Goal: Book appointment/travel/reservation

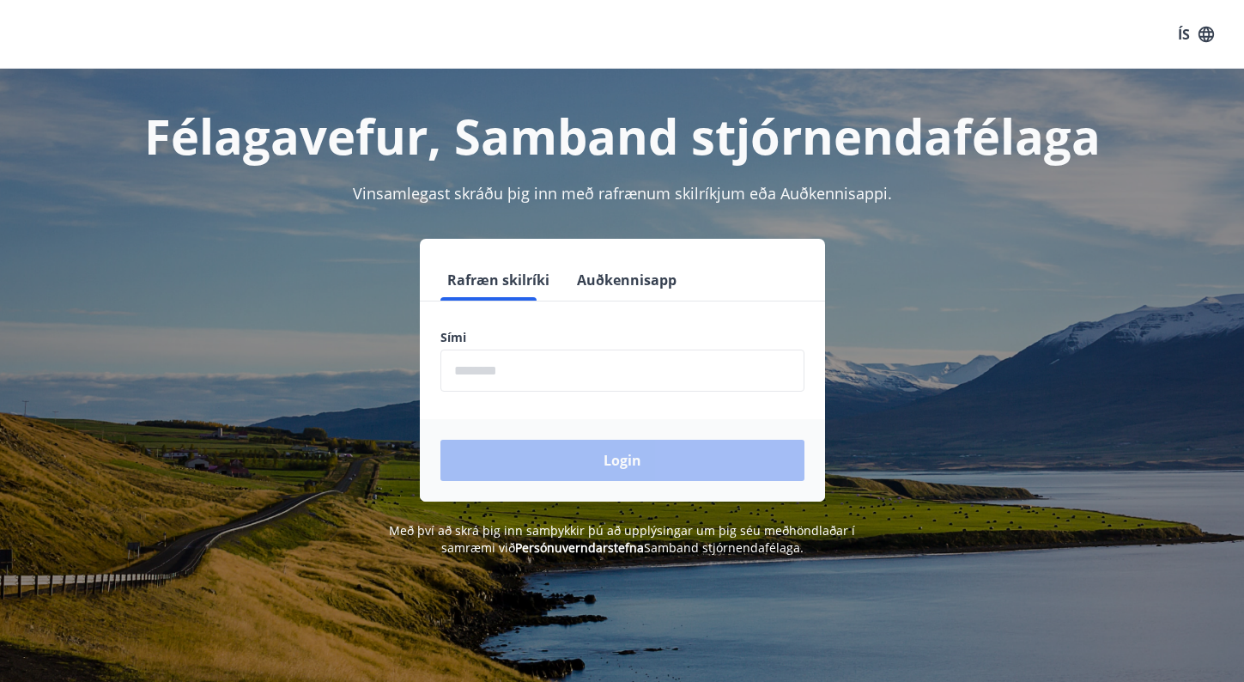
click at [511, 370] on input "phone" at bounding box center [623, 371] width 364 height 42
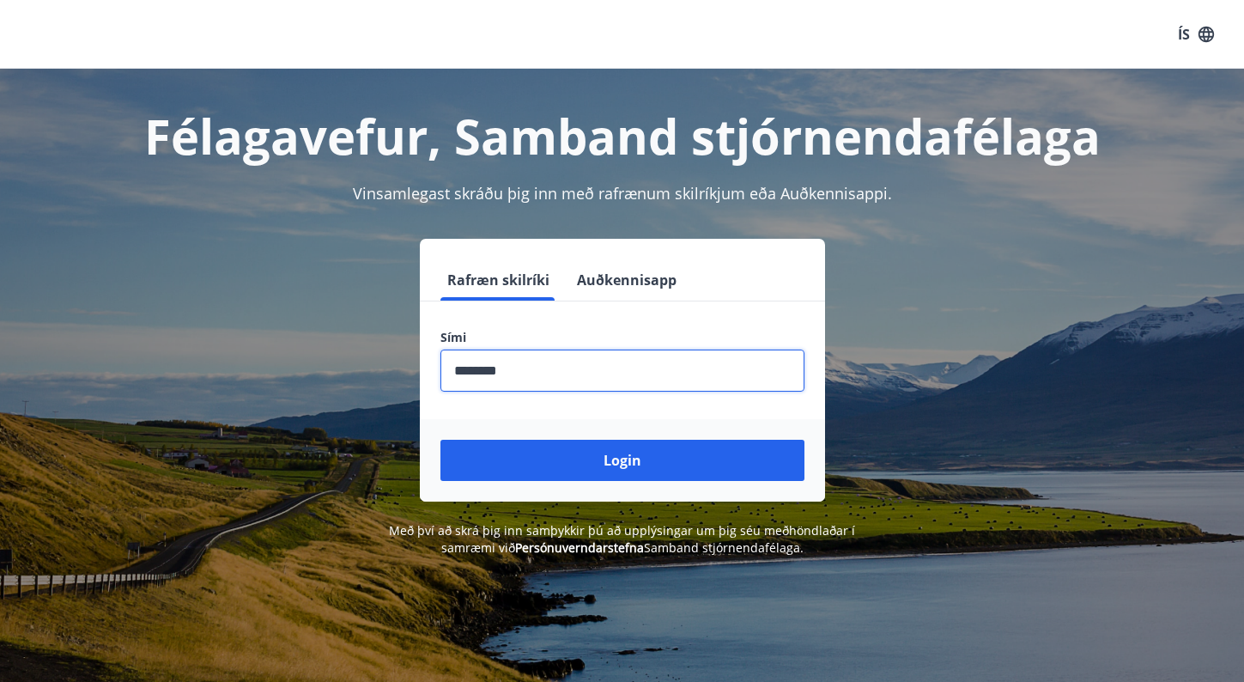
type input "********"
click at [441, 440] on button "Login" at bounding box center [623, 460] width 364 height 41
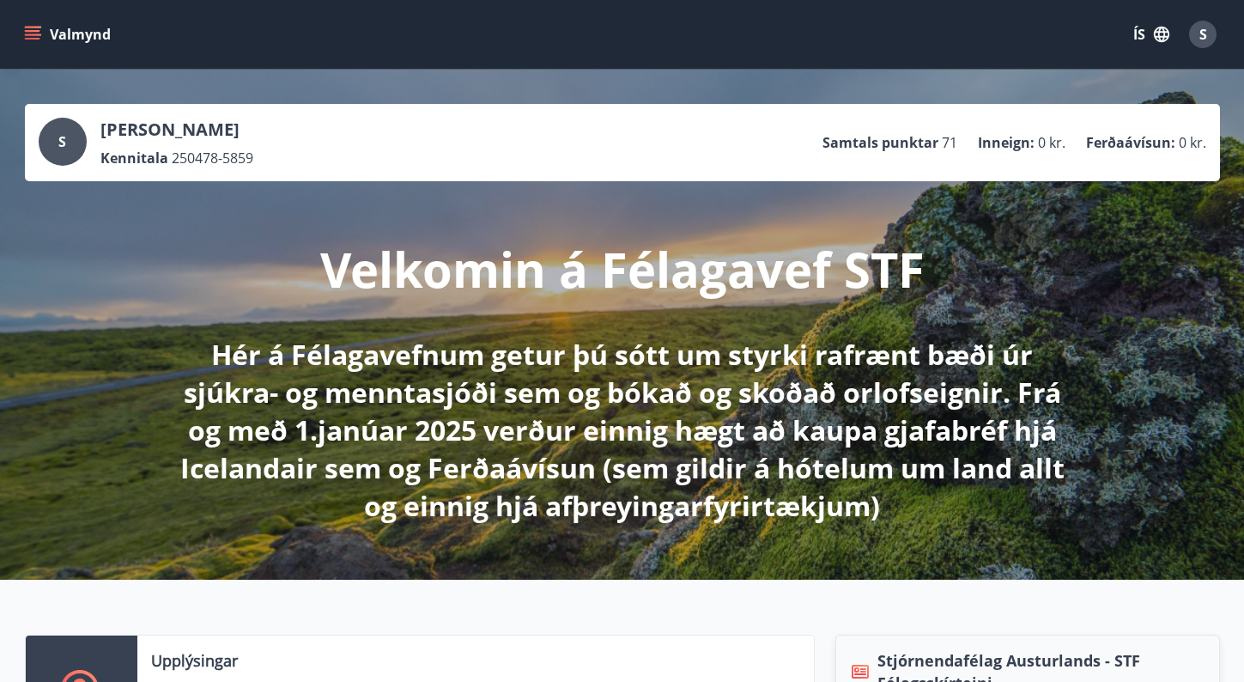
click at [37, 35] on icon "menu" at bounding box center [34, 34] width 19 height 2
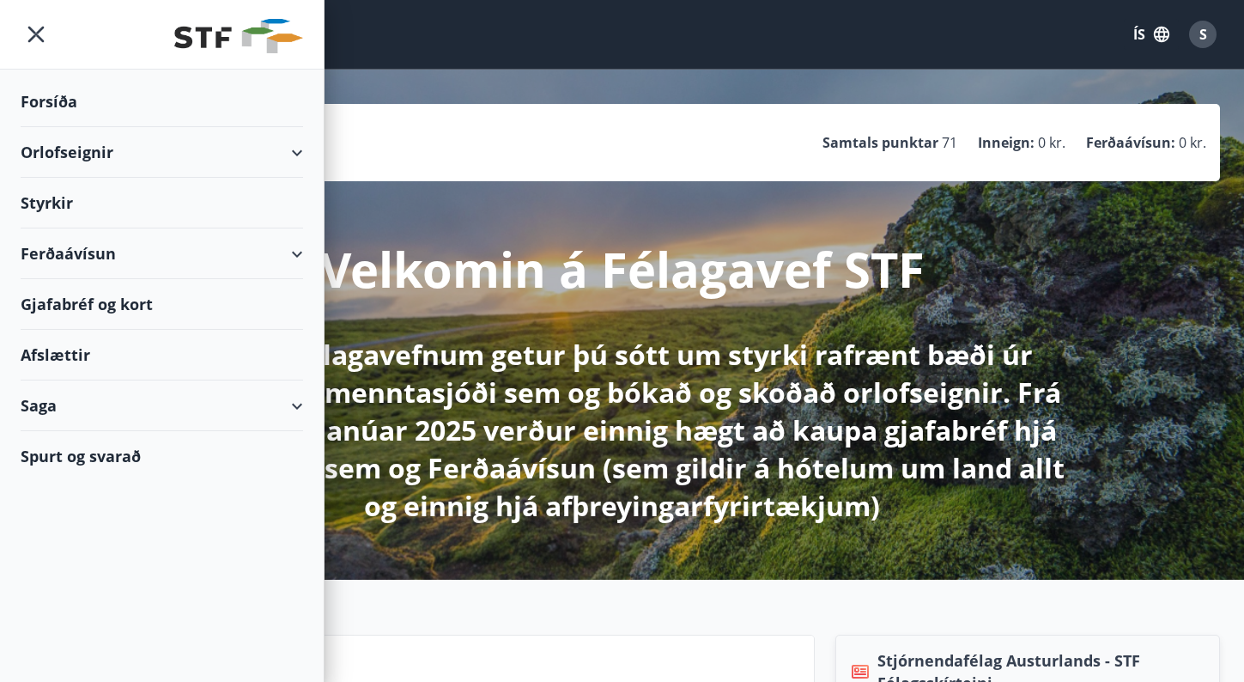
click at [73, 135] on div "Orlofseignir" at bounding box center [162, 152] width 283 height 51
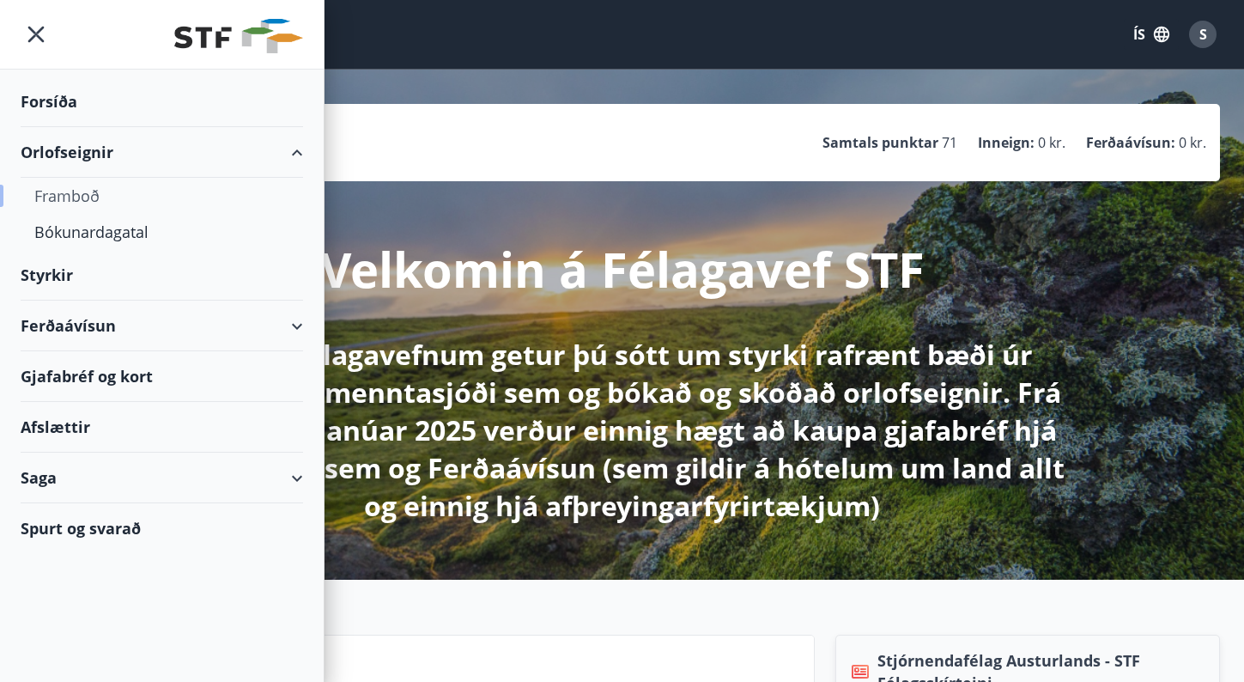
click at [81, 192] on div "Framboð" at bounding box center [161, 196] width 255 height 36
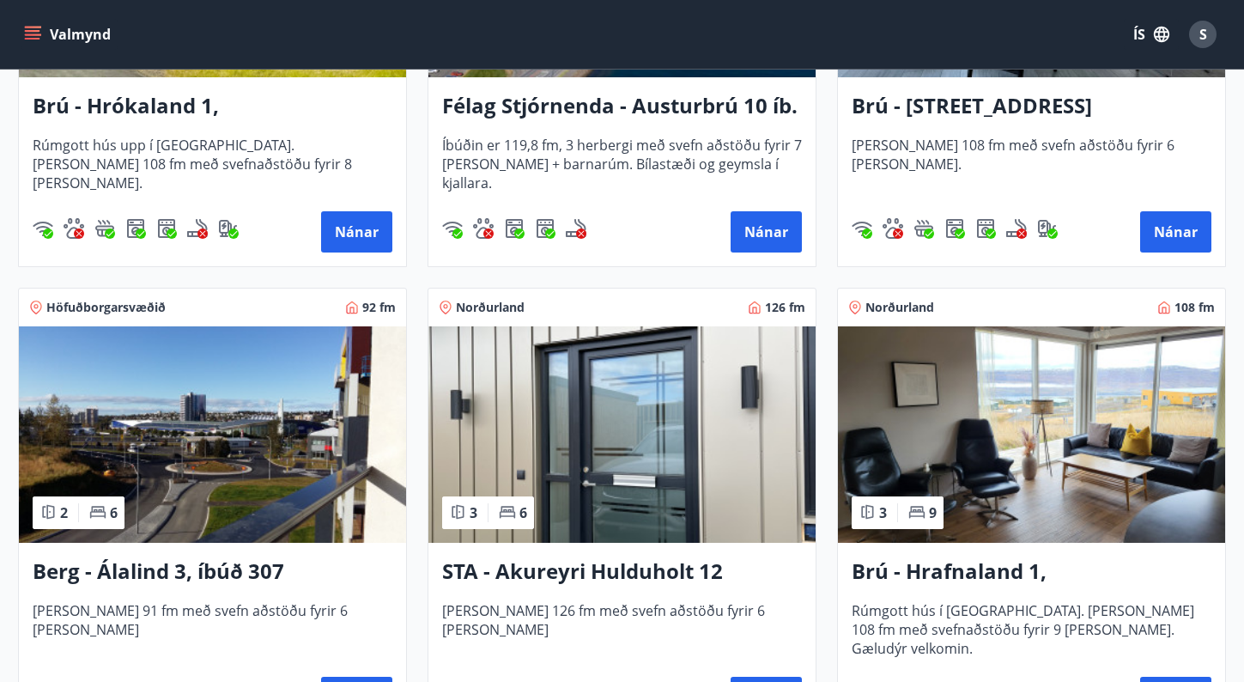
scroll to position [614, 0]
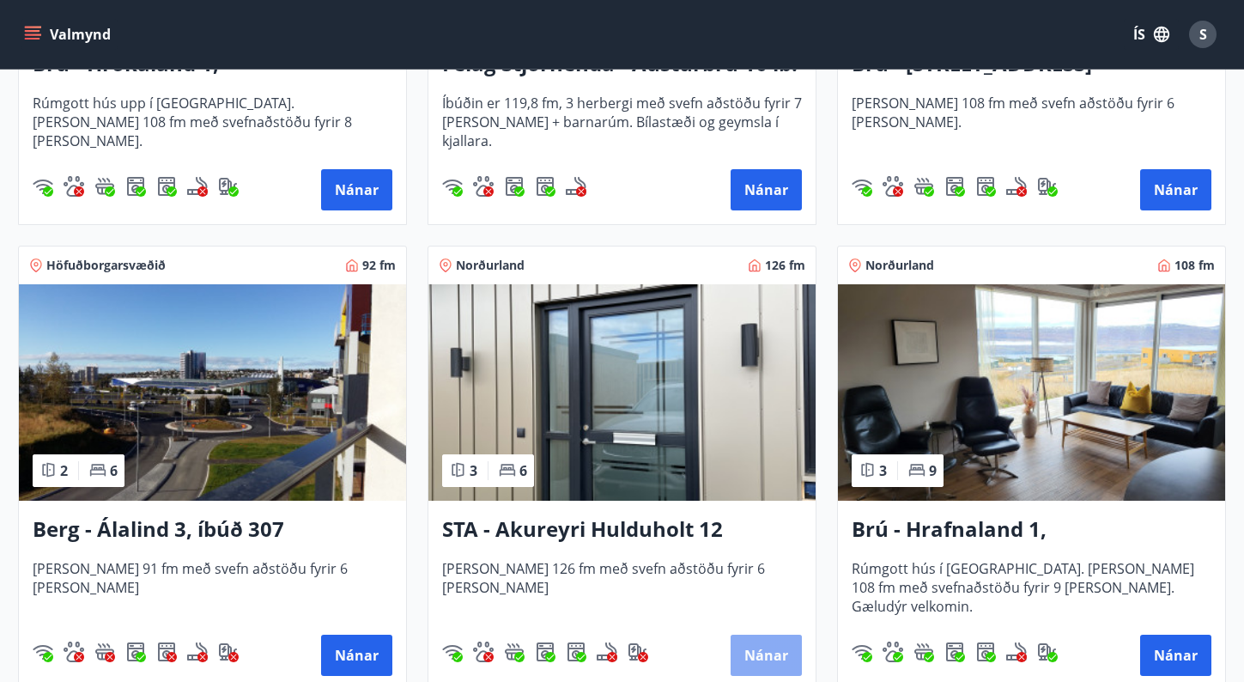
click at [762, 653] on button "Nánar" at bounding box center [766, 655] width 71 height 41
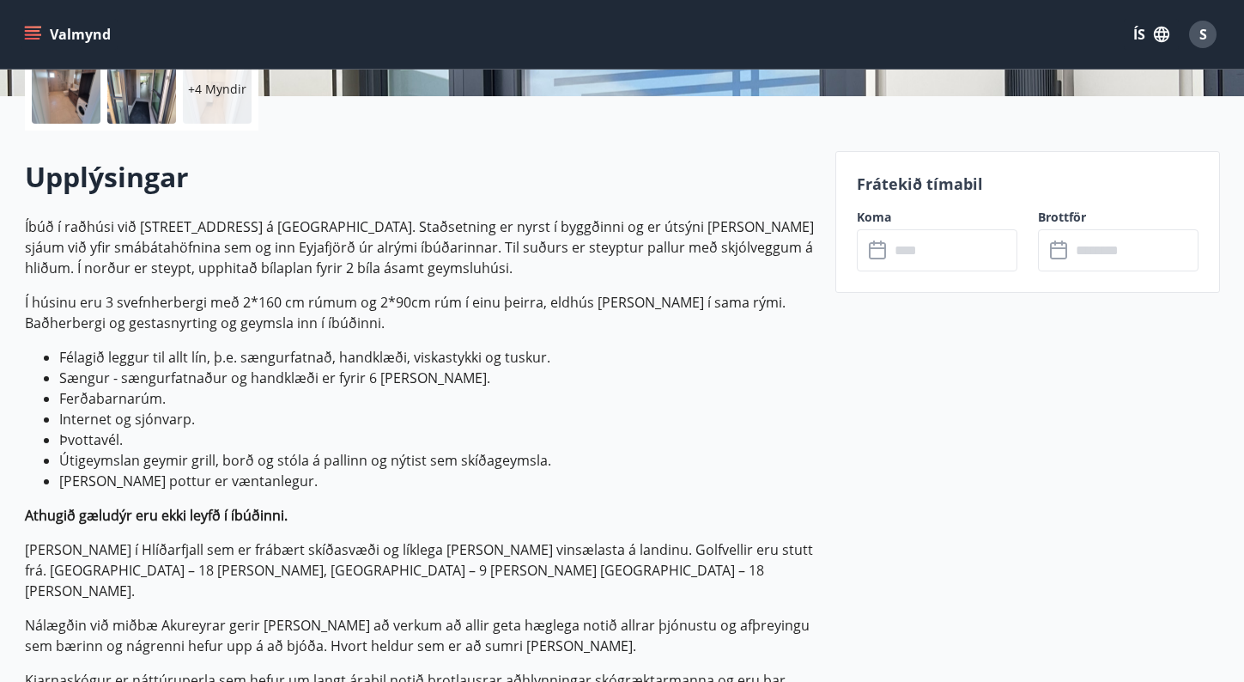
scroll to position [422, 0]
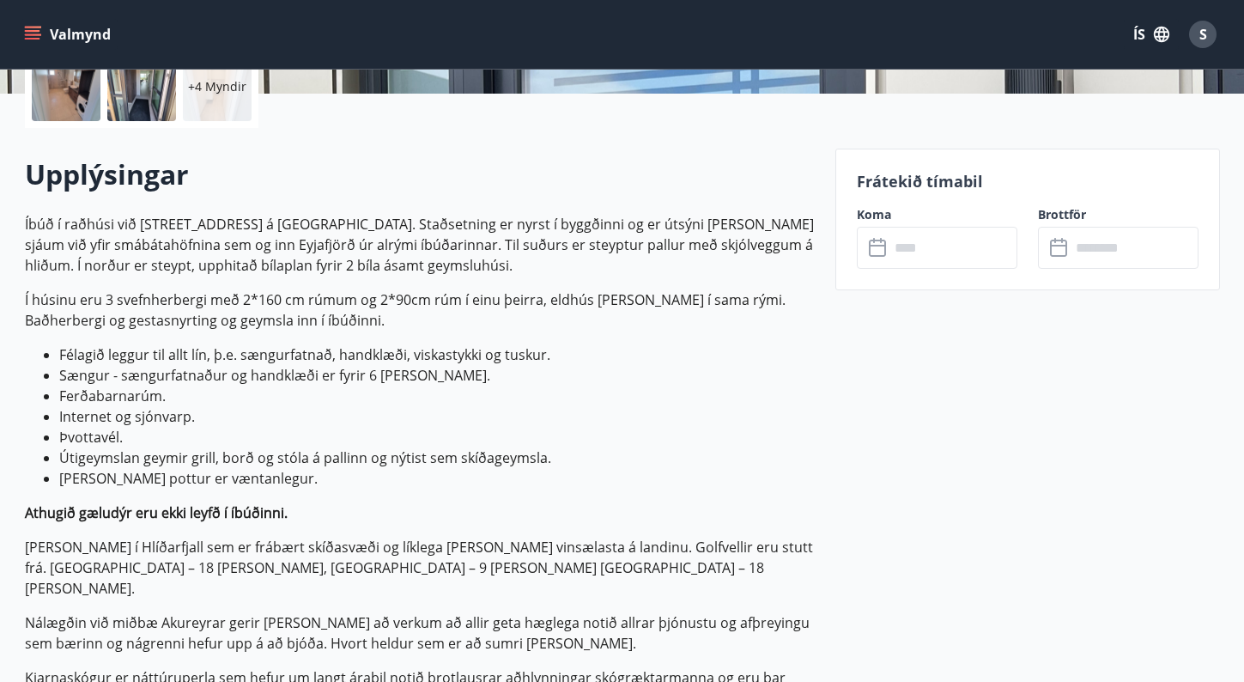
click at [870, 249] on icon at bounding box center [877, 248] width 17 height 17
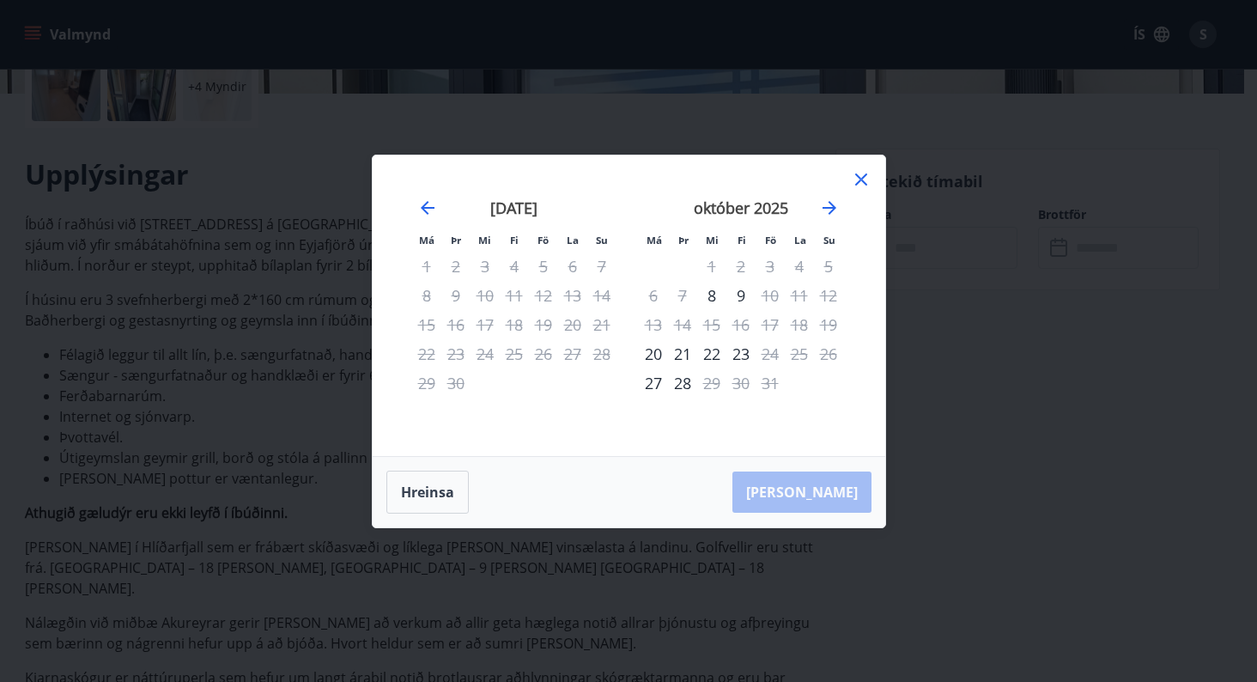
click at [689, 376] on div "28" at bounding box center [682, 382] width 29 height 29
click at [685, 382] on div "28" at bounding box center [682, 382] width 29 height 29
click at [682, 382] on div "28" at bounding box center [682, 382] width 29 height 29
click at [684, 378] on div "28" at bounding box center [682, 382] width 29 height 29
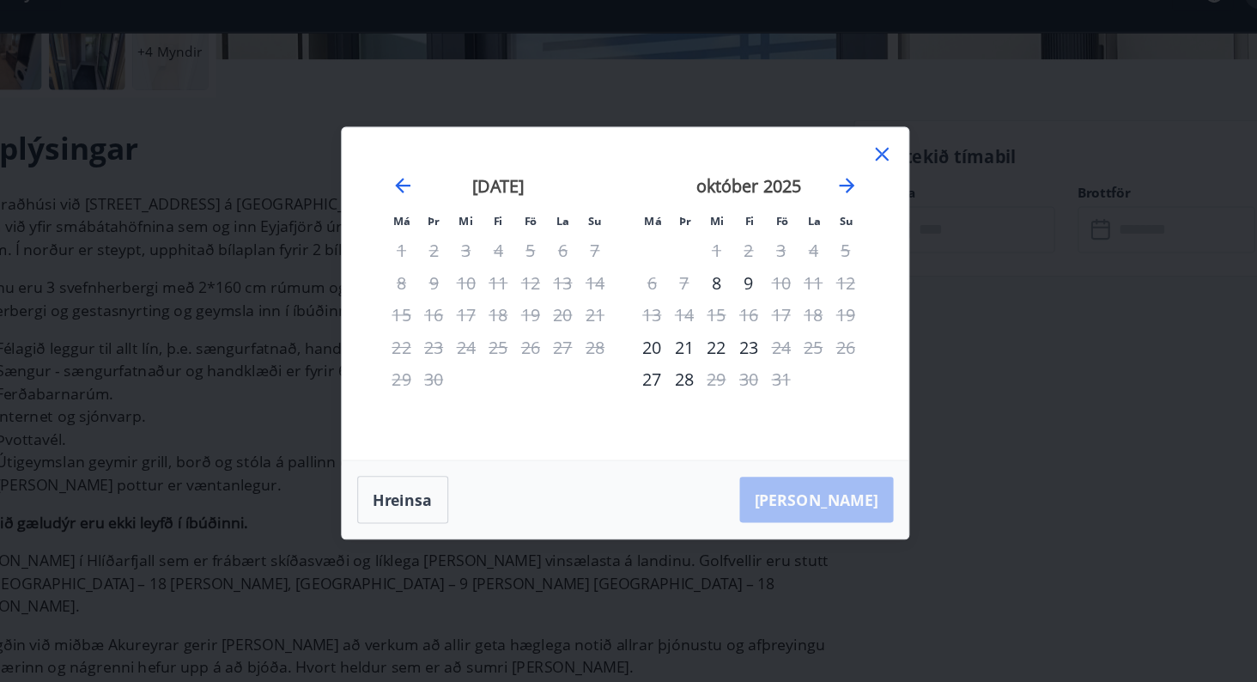
click at [680, 381] on div "28" at bounding box center [682, 382] width 29 height 29
click at [684, 384] on div "28" at bounding box center [682, 382] width 29 height 29
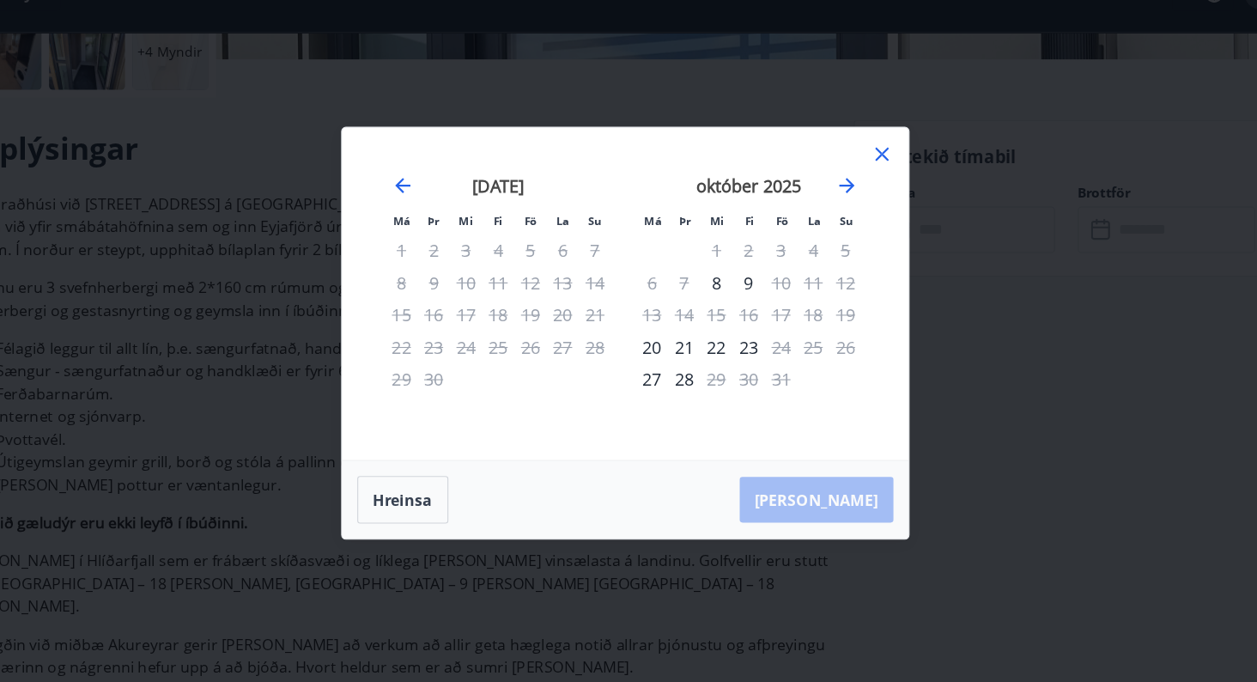
click at [684, 384] on div "28" at bounding box center [682, 382] width 29 height 29
click at [654, 374] on div "27" at bounding box center [653, 382] width 29 height 29
drag, startPoint x: 676, startPoint y: 380, endPoint x: 728, endPoint y: 380, distance: 52.4
click at [728, 380] on tr "27 28 29 30 31" at bounding box center [741, 382] width 204 height 29
click at [680, 378] on div "28" at bounding box center [682, 382] width 29 height 29
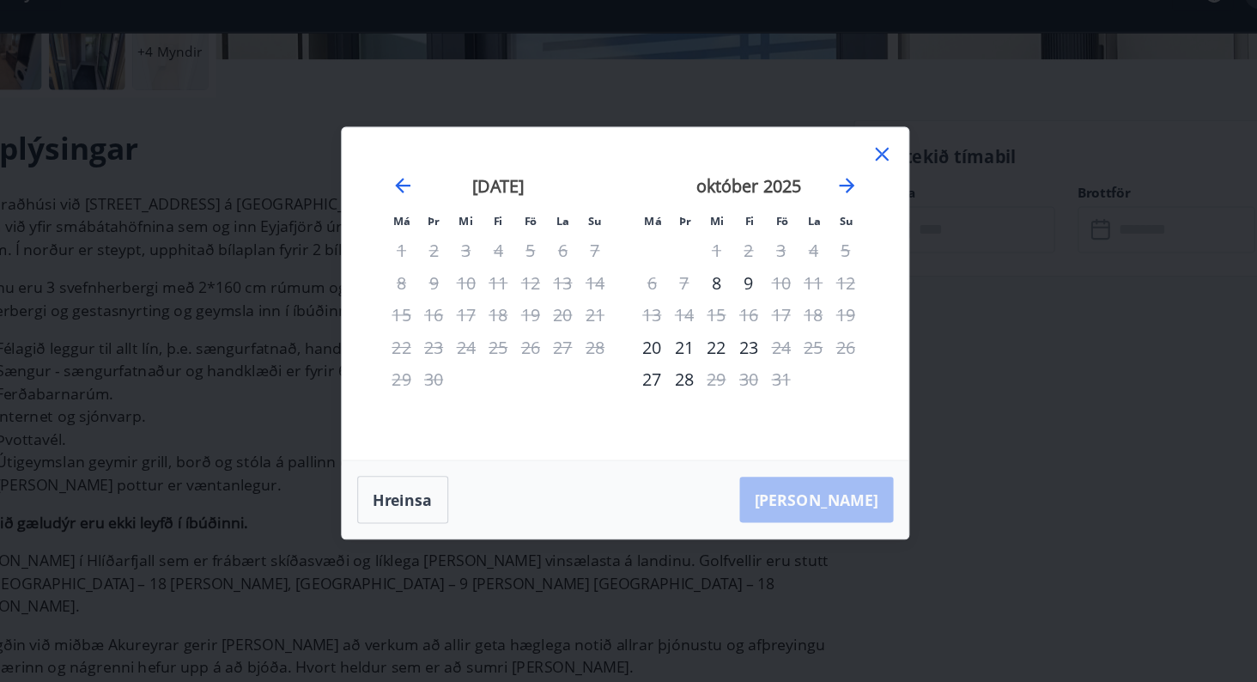
click at [676, 380] on div "28" at bounding box center [682, 382] width 29 height 29
click at [850, 481] on div "[PERSON_NAME]" at bounding box center [629, 492] width 513 height 70
click at [679, 378] on div "28" at bounding box center [682, 382] width 29 height 29
click at [864, 179] on icon at bounding box center [861, 179] width 21 height 21
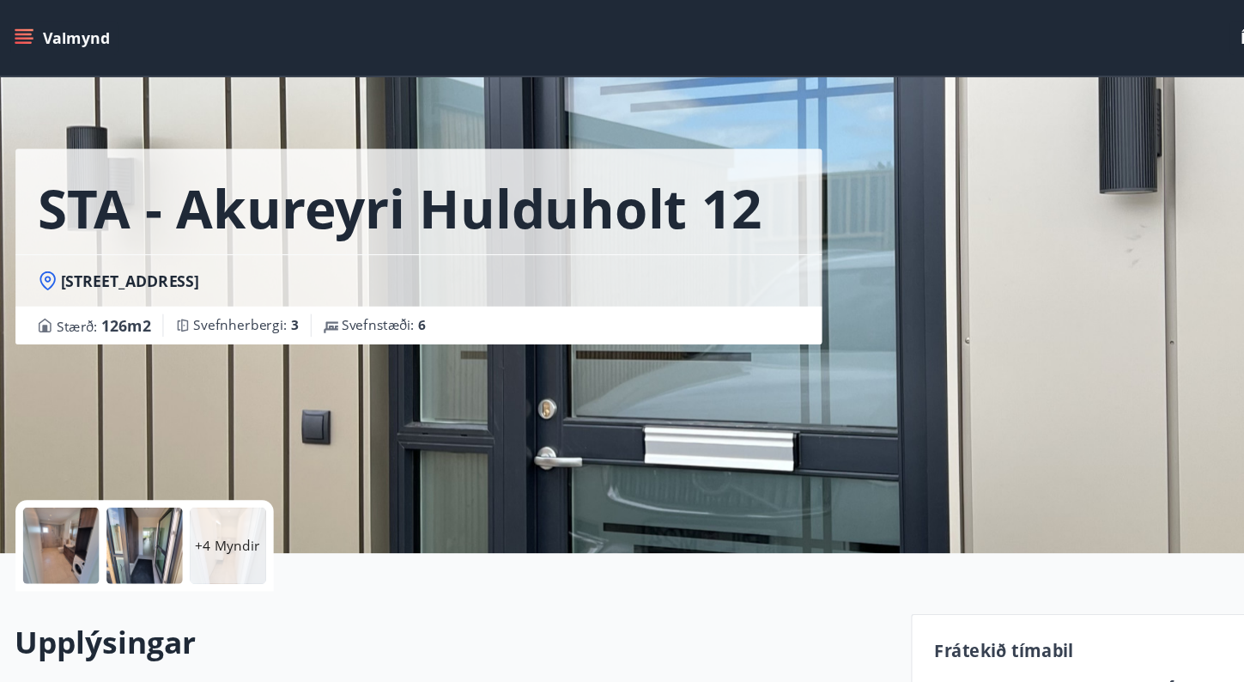
scroll to position [0, 0]
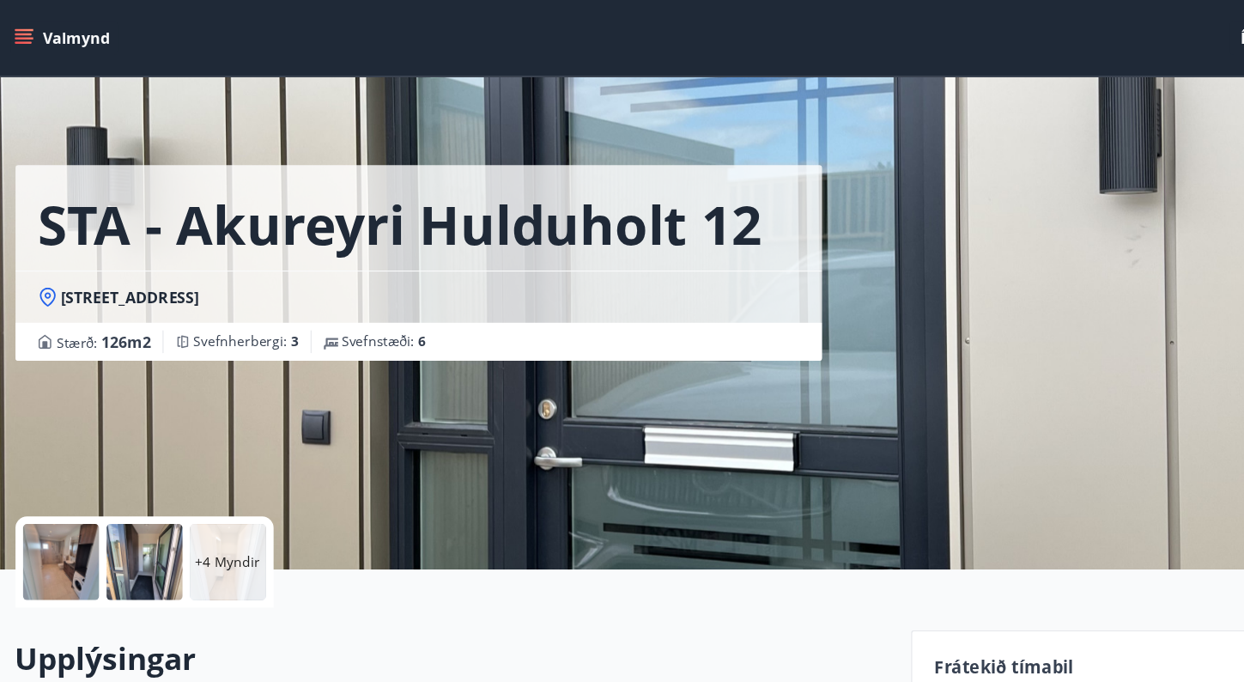
click at [904, 429] on div "STA - Akureyri Hulduholt 12 Hulduholt 12 - 603 [GEOGRAPHIC_DATA] Stærð : 126 m2…" at bounding box center [622, 257] width 1195 height 515
click at [26, 19] on button "Valmynd" at bounding box center [69, 34] width 97 height 31
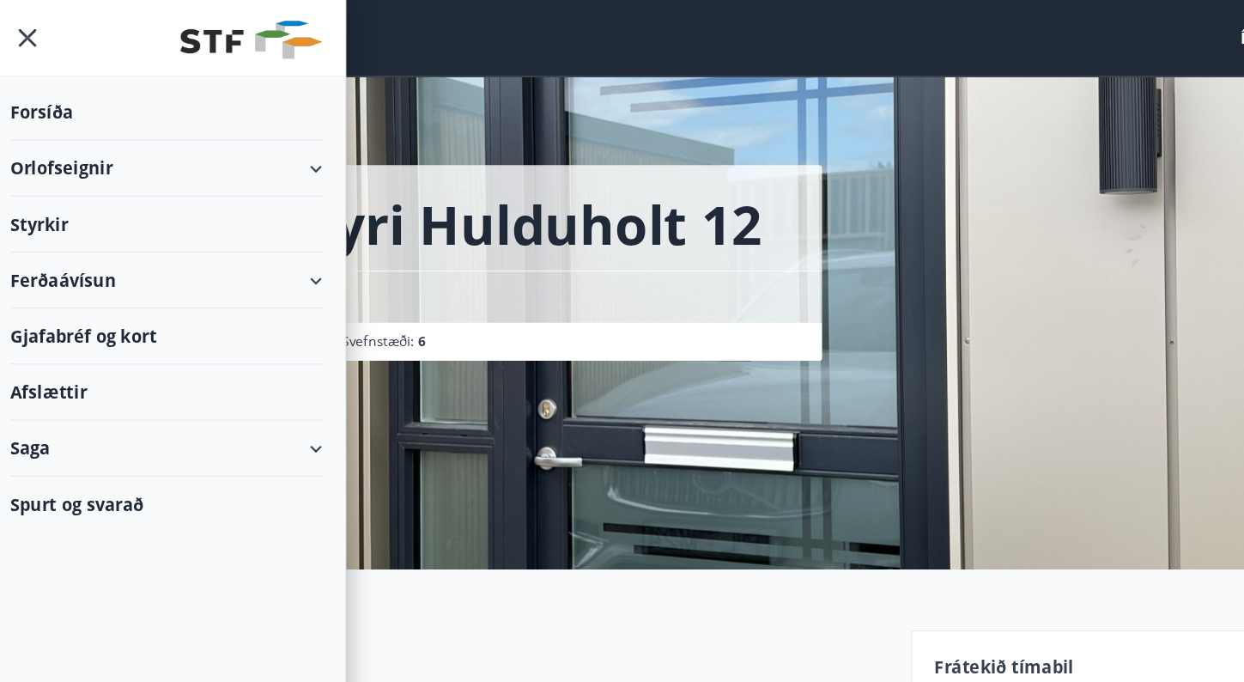
click at [89, 250] on div "Ferðaávísun" at bounding box center [162, 253] width 283 height 51
